Goal: Transaction & Acquisition: Purchase product/service

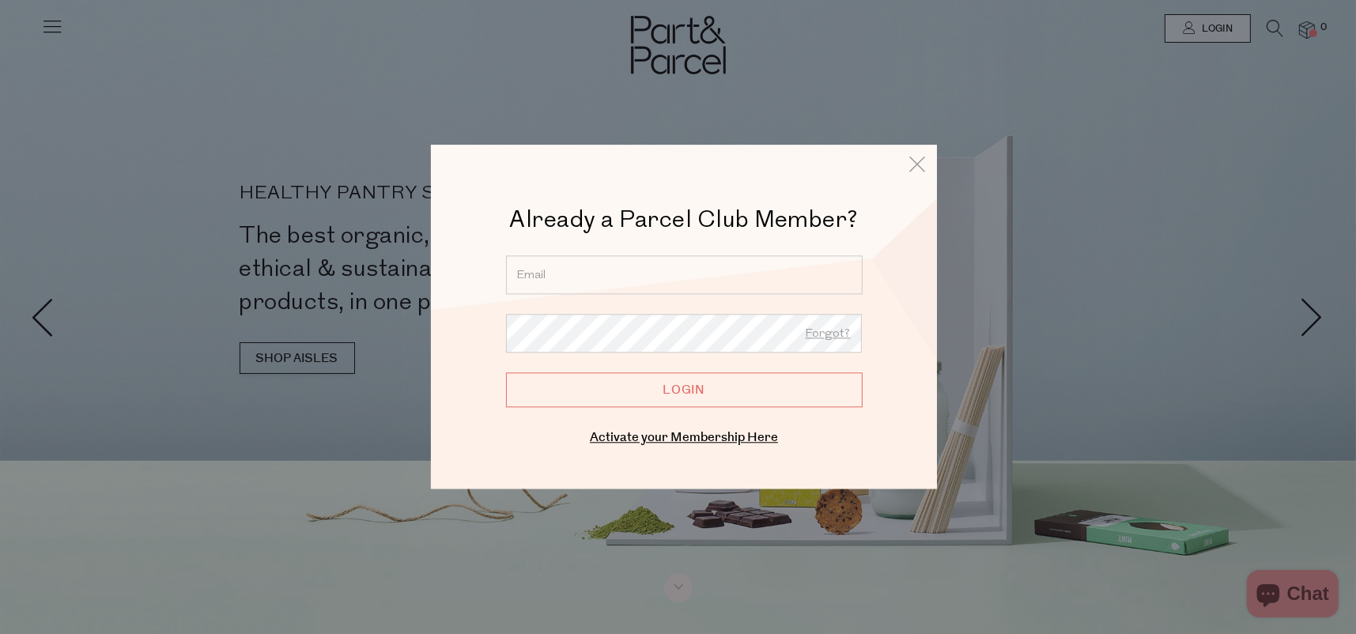
click at [638, 273] on input "email" at bounding box center [684, 274] width 356 height 39
type input "yvettesmith7@bigpond.com"
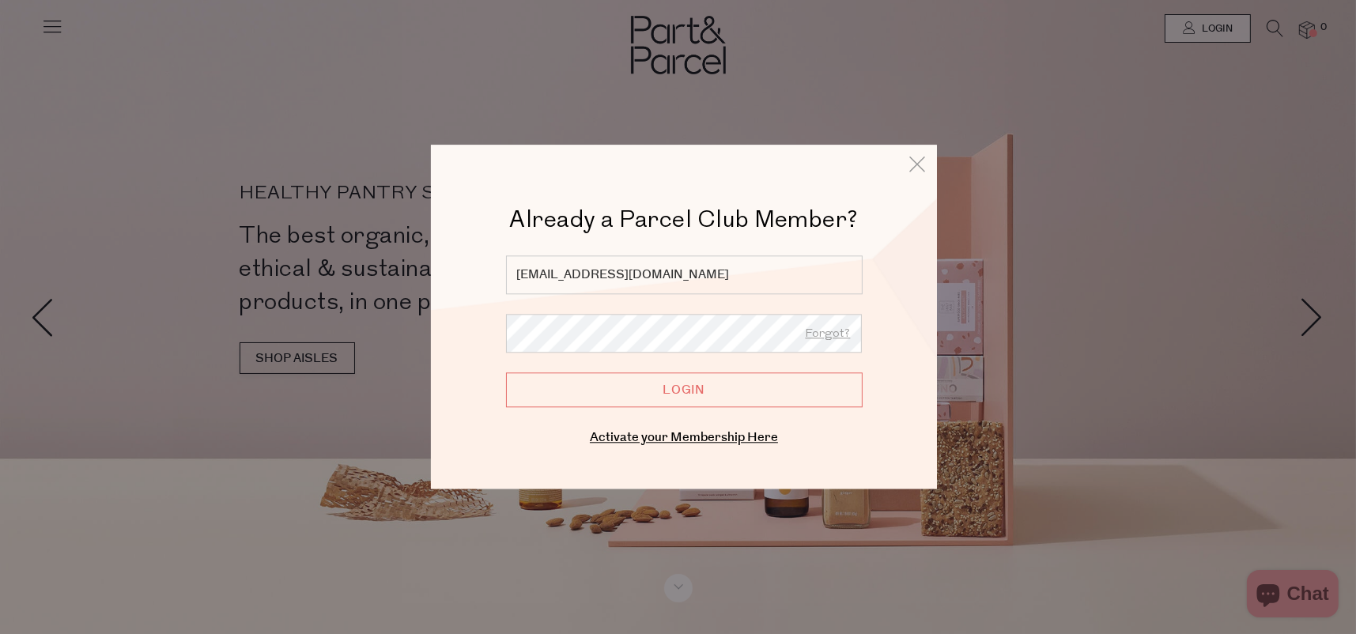
click at [506, 372] on input "Login" at bounding box center [684, 389] width 356 height 35
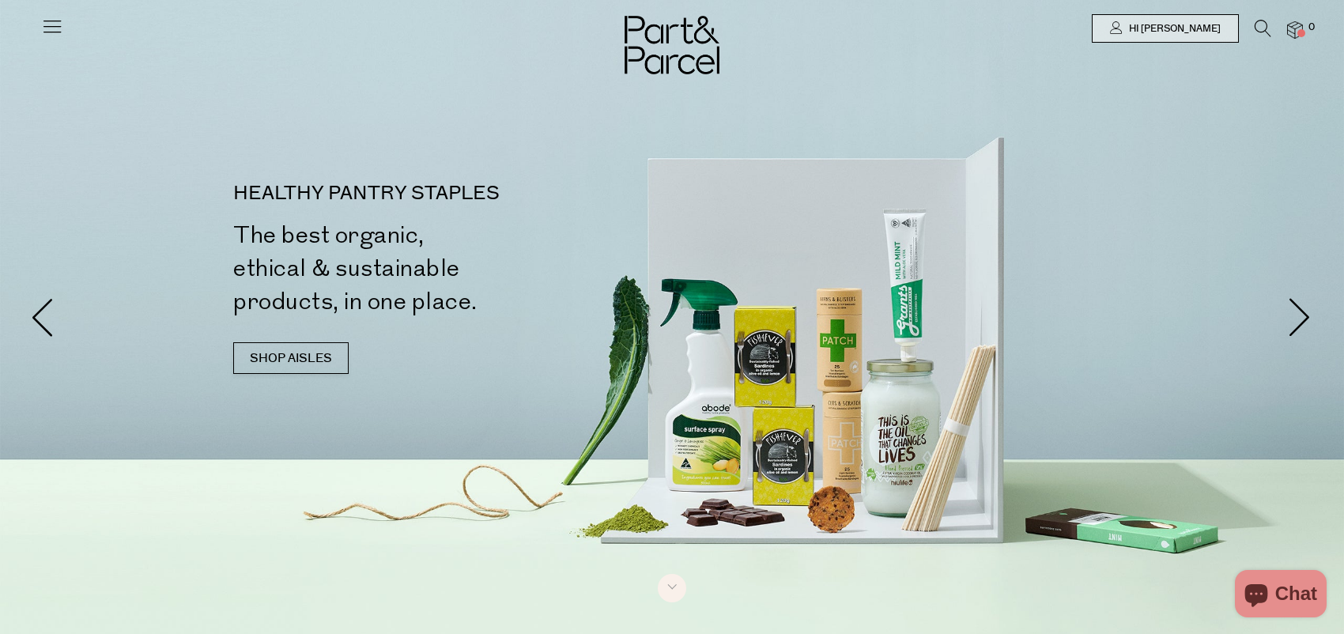
click at [1260, 27] on icon at bounding box center [1262, 28] width 17 height 17
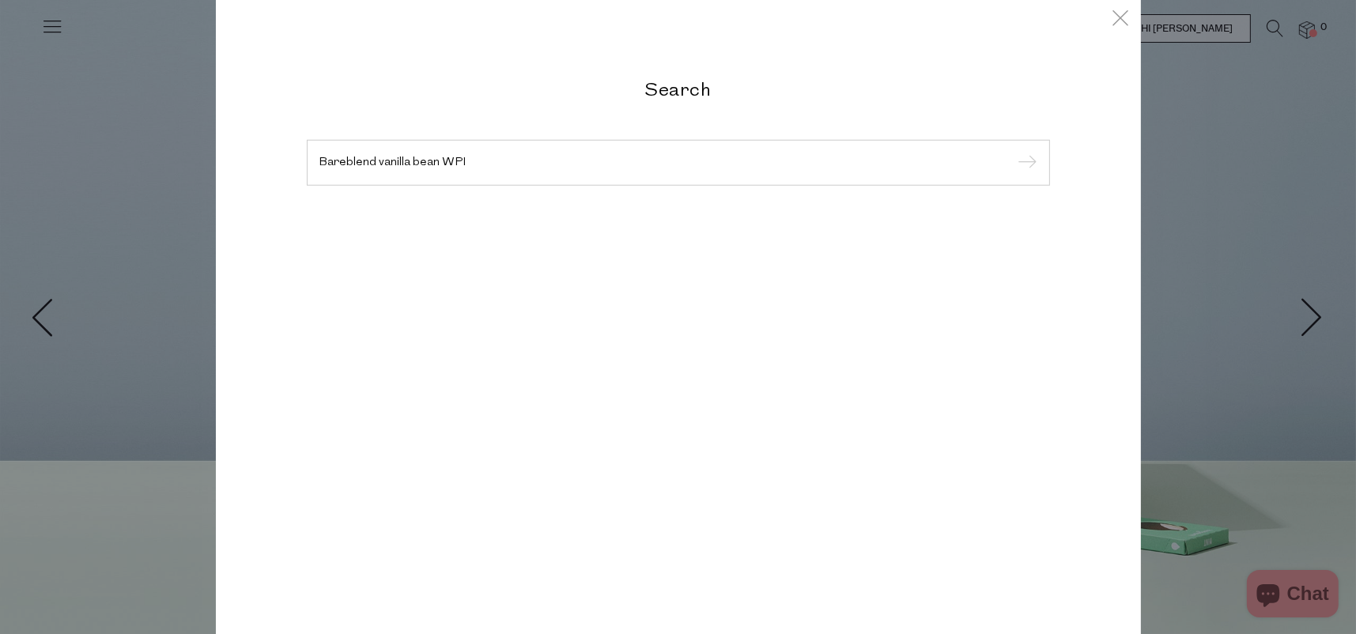
type input "Bareblend vanilla bean WPI"
click at [1013, 152] on input "submit" at bounding box center [1025, 164] width 24 height 24
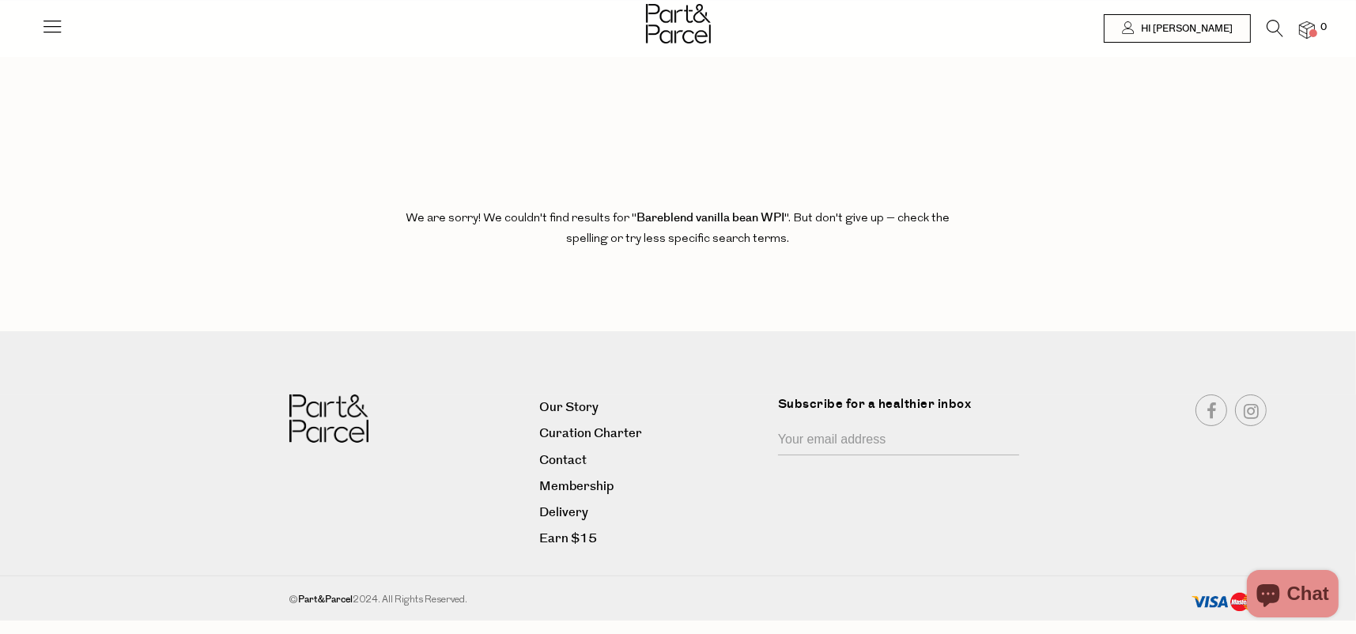
click at [1266, 24] on icon at bounding box center [1274, 28] width 17 height 17
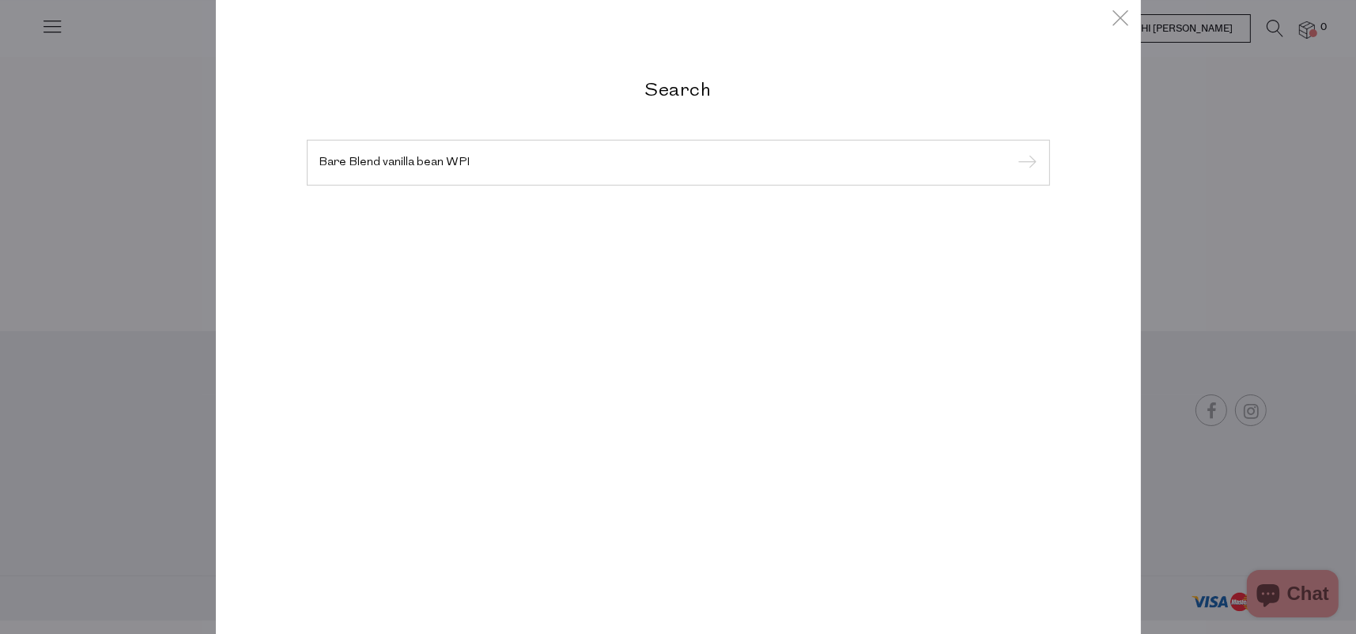
type input "Bare Blend vanilla bean WPI"
click at [1013, 152] on input "submit" at bounding box center [1025, 164] width 24 height 24
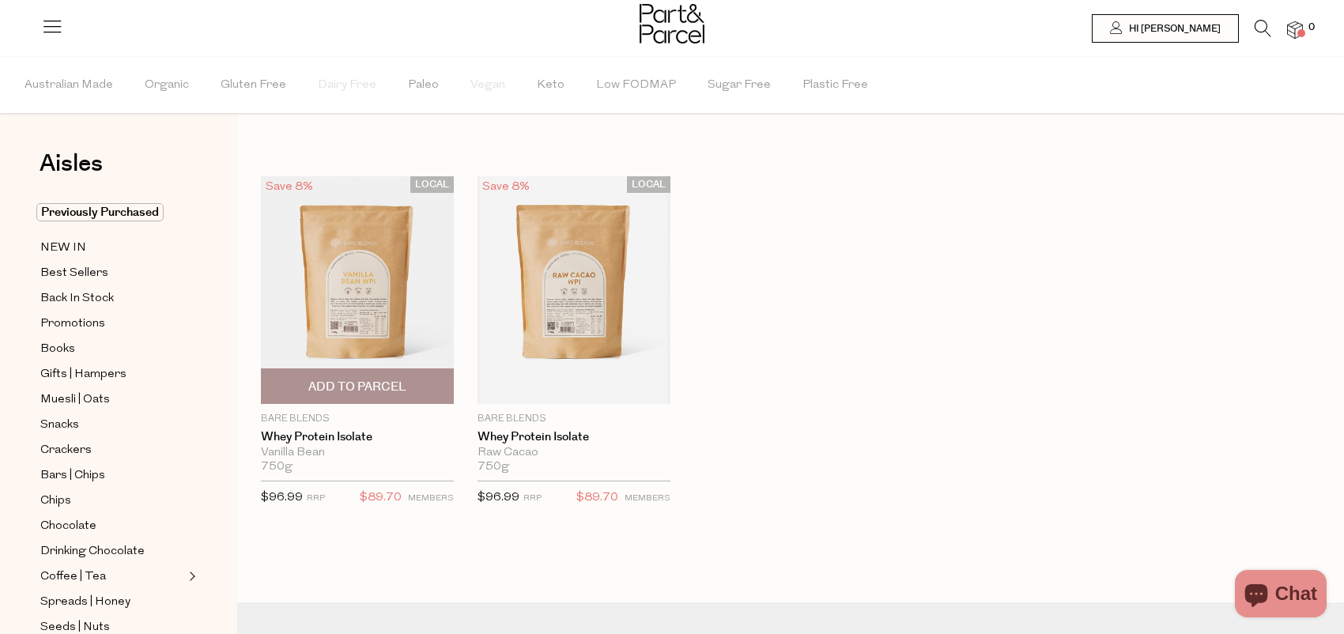
click at [343, 273] on img at bounding box center [357, 290] width 193 height 228
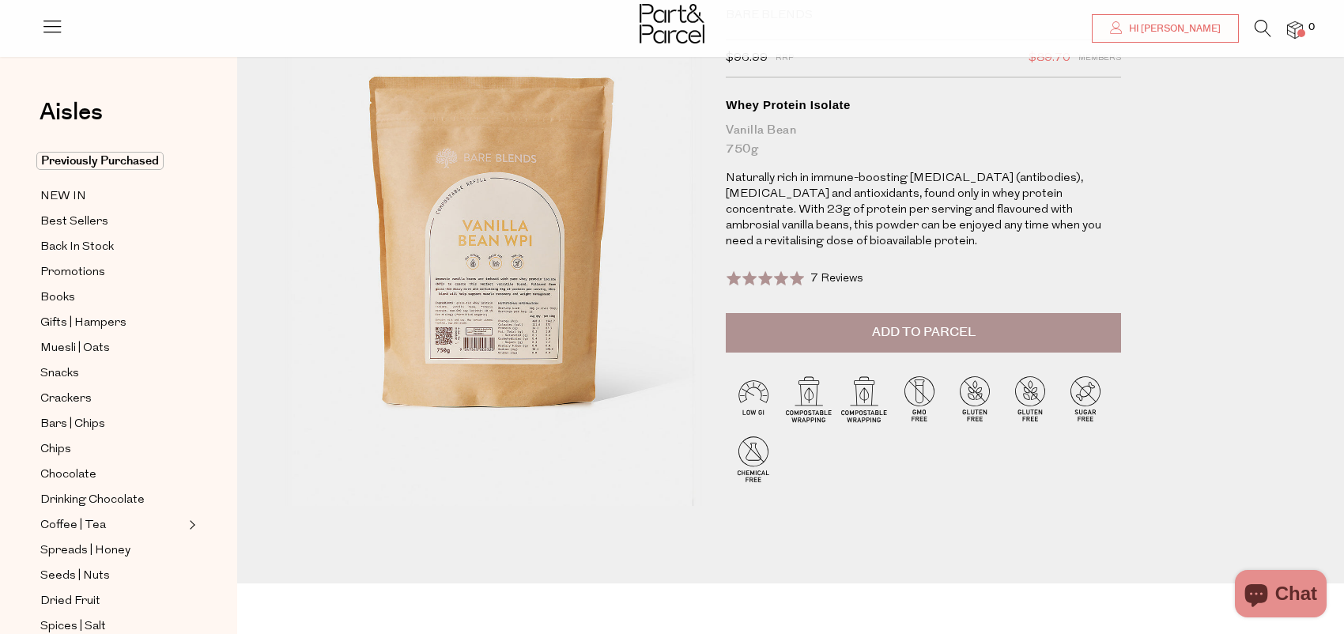
scroll to position [79, 0]
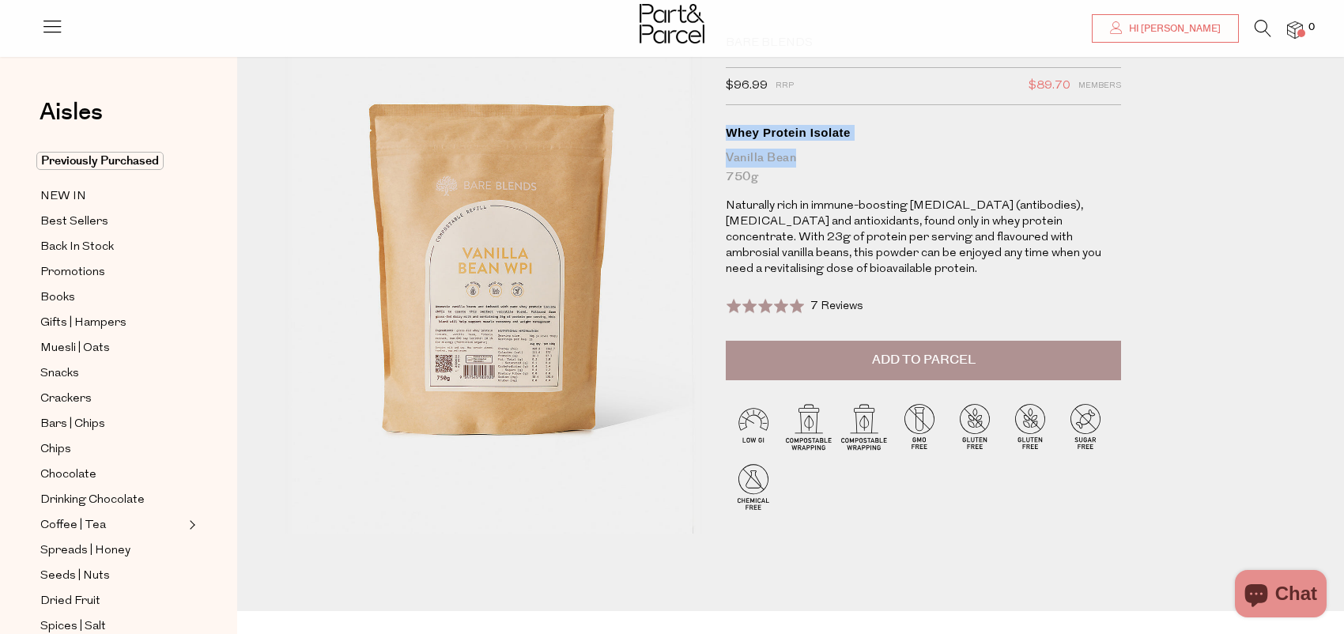
drag, startPoint x: 805, startPoint y: 160, endPoint x: 715, endPoint y: 128, distance: 95.0
click at [715, 128] on div "Bare Blends $96.99 RRP $89.70 Members Available: In Stock Whey Protein Isolate …" at bounding box center [931, 288] width 435 height 504
copy h1 "Whey Protein Isolate Vanilla Bean"
